Goal: Task Accomplishment & Management: Understand process/instructions

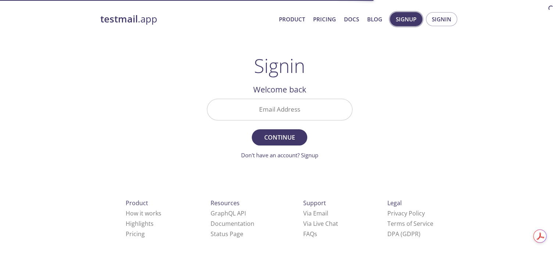
click at [406, 16] on span "Signup" at bounding box center [406, 19] width 21 height 10
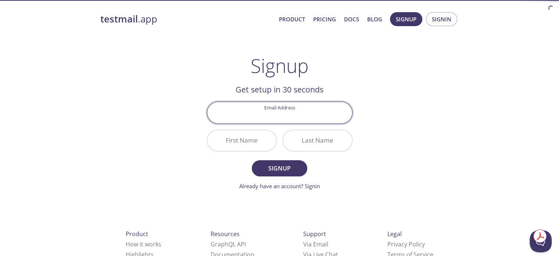
click at [259, 116] on input "Email Address" at bounding box center [279, 112] width 145 height 21
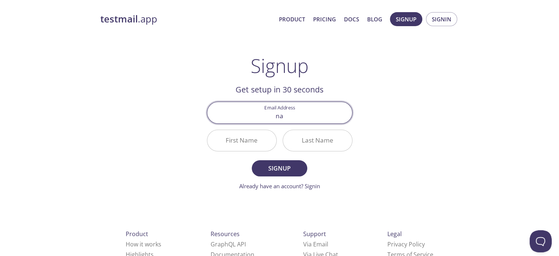
type input "nathansalvedia.202101013@gmail.com"
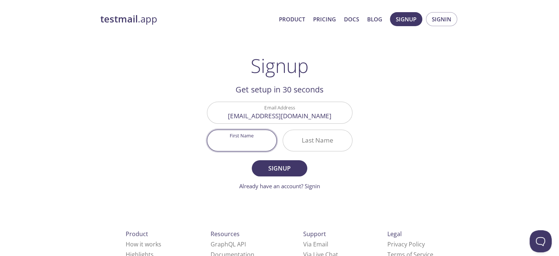
click at [250, 146] on input "First Name" at bounding box center [241, 140] width 69 height 21
type input "Nathan"
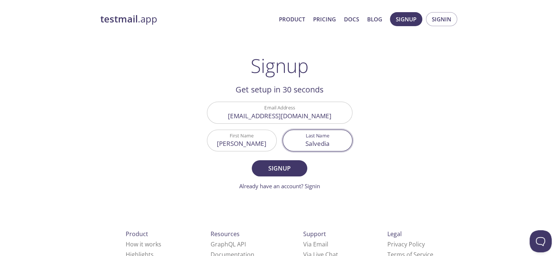
type input "Salvedia"
click at [252, 160] on button "Signup" at bounding box center [279, 168] width 55 height 16
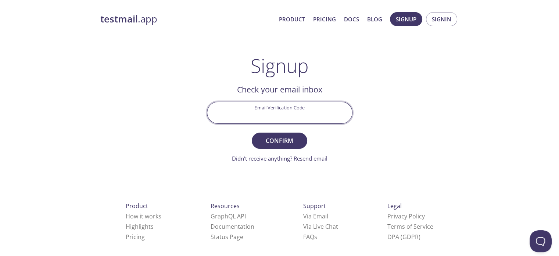
click at [253, 117] on input "Email Verification Code" at bounding box center [279, 112] width 145 height 21
paste input "PEHV9GN"
type input "PEHV9GN"
click at [297, 137] on span "Confirm" at bounding box center [279, 140] width 39 height 10
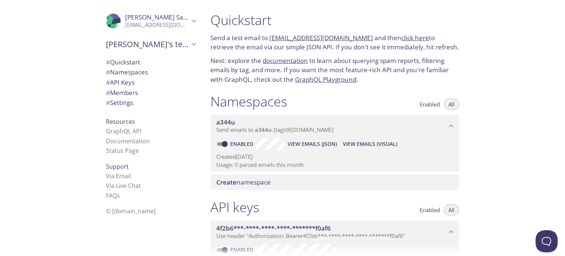
click at [401, 39] on link "click here" at bounding box center [415, 37] width 28 height 8
click at [447, 130] on icon "a344u namespace" at bounding box center [451, 126] width 10 height 10
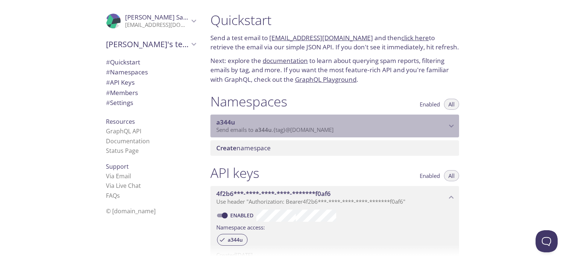
click at [447, 130] on icon "a344u namespace" at bounding box center [451, 126] width 10 height 10
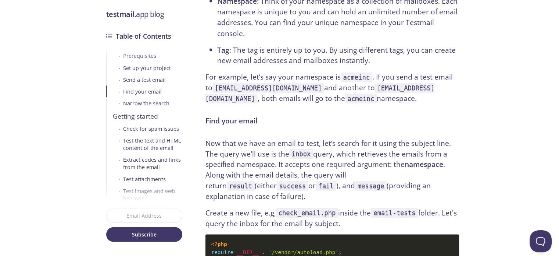
scroll to position [1357, 0]
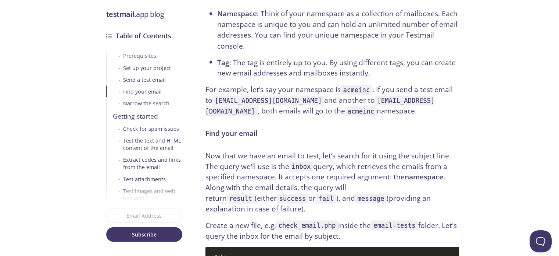
click at [161, 67] on div "Set up your project" at bounding box center [147, 67] width 48 height 7
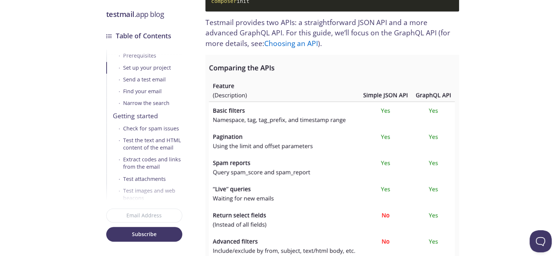
scroll to position [466, 0]
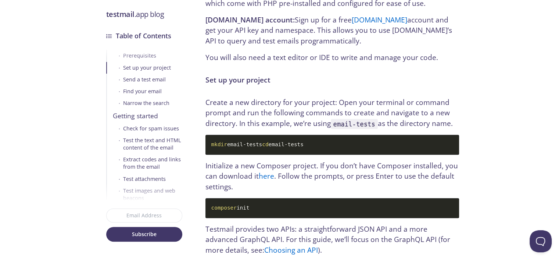
drag, startPoint x: 231, startPoint y: 131, endPoint x: 290, endPoint y: 135, distance: 59.3
click at [290, 135] on code "mkdir email-tests cd email-tests" at bounding box center [333, 145] width 254 height 20
copy code "mkdir email-tests"
click at [262, 135] on code "mkdir email-tests cd email-tests" at bounding box center [333, 145] width 254 height 20
click at [300, 136] on code "mkdir email-tests cd email-tests" at bounding box center [333, 145] width 254 height 20
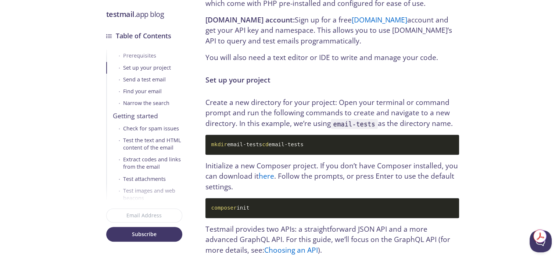
click at [260, 135] on code "mkdir email-tests cd email-tests" at bounding box center [333, 145] width 254 height 20
drag, startPoint x: 211, startPoint y: 134, endPoint x: 280, endPoint y: 133, distance: 68.4
click at [280, 135] on code "mkdir email-tests cd email-tests" at bounding box center [333, 145] width 254 height 20
copy code "mkdir email-tests"
click at [260, 145] on code "mkdir email-tests cd email-tests" at bounding box center [333, 145] width 254 height 20
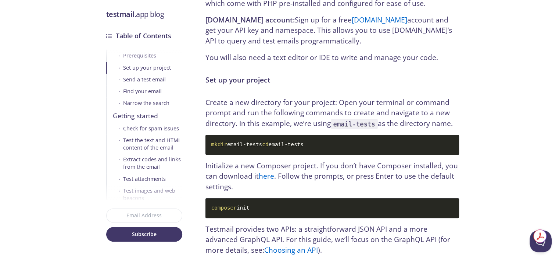
drag, startPoint x: 255, startPoint y: 141, endPoint x: 210, endPoint y: 144, distance: 45.3
click at [210, 144] on code "mkdir email-tests cd email-tests" at bounding box center [333, 145] width 254 height 20
copy code "cd email-tests"
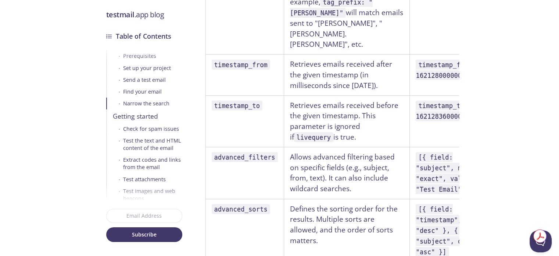
scroll to position [2673, 0]
